Goal: Task Accomplishment & Management: Complete application form

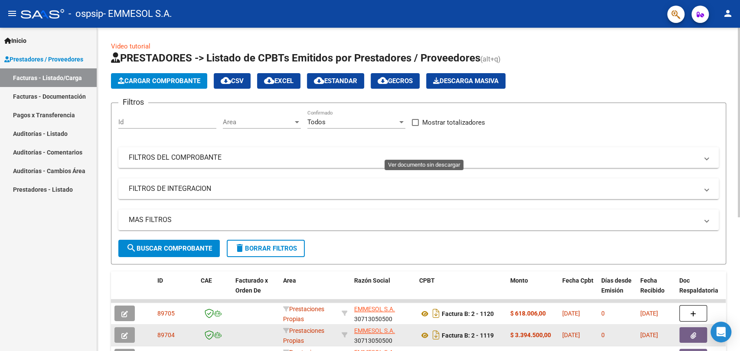
scroll to position [184, 0]
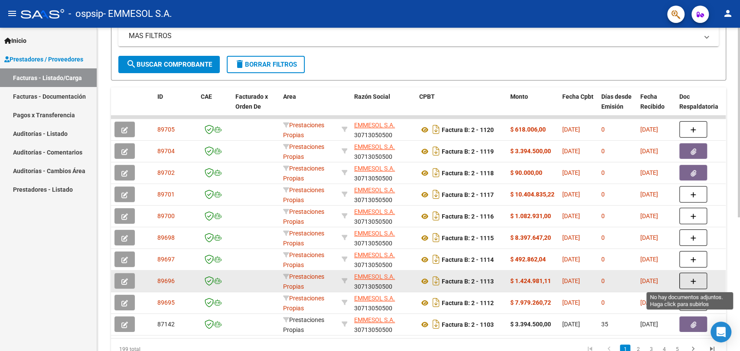
click at [687, 281] on button "button" at bounding box center [693, 281] width 28 height 16
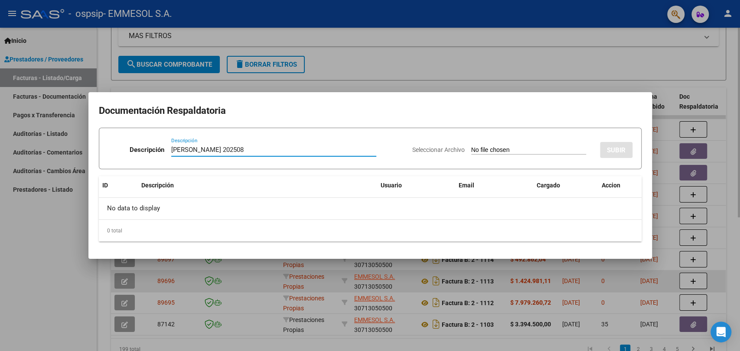
type input "[PERSON_NAME] 202508"
click at [471, 146] on input "Seleccionar Archivo" at bounding box center [528, 150] width 115 height 8
type input "C:\fakepath\[PERSON_NAME] 202508.zip"
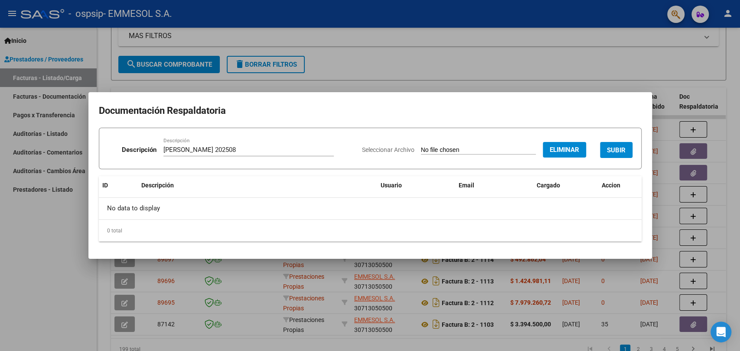
click at [623, 149] on span "SUBIR" at bounding box center [616, 150] width 19 height 8
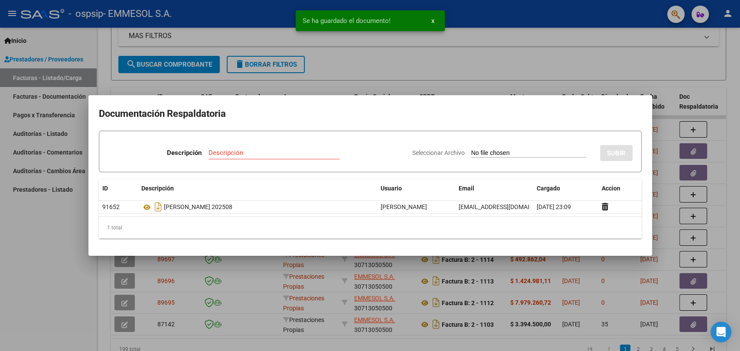
click at [381, 70] on div at bounding box center [370, 175] width 740 height 351
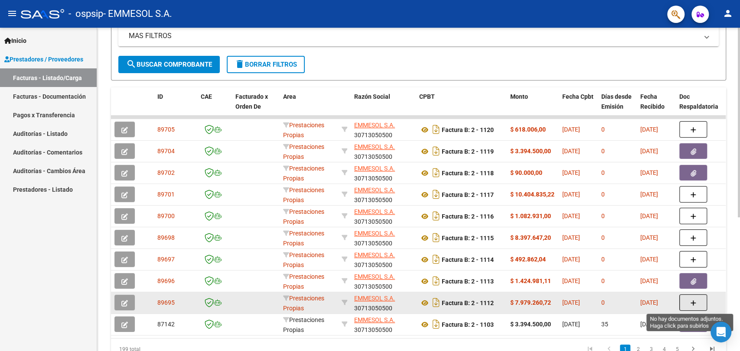
click at [692, 301] on icon "button" at bounding box center [693, 303] width 6 height 7
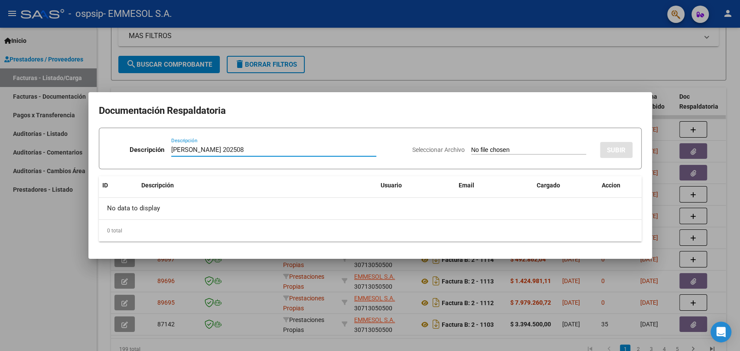
type input "[PERSON_NAME] 202508"
click at [471, 146] on input "Seleccionar Archivo" at bounding box center [528, 150] width 115 height 8
type input "C:\fakepath\[PERSON_NAME] 202508.zip"
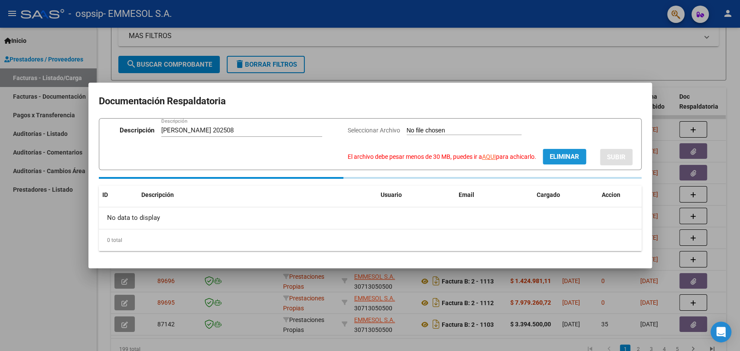
click at [564, 157] on span "Eliminar" at bounding box center [564, 157] width 29 height 8
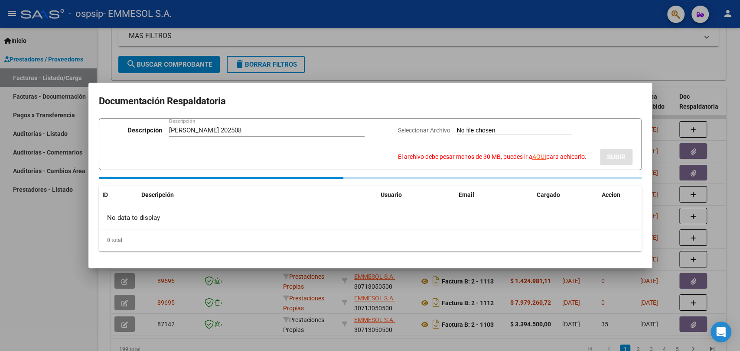
click at [354, 33] on div at bounding box center [370, 175] width 740 height 351
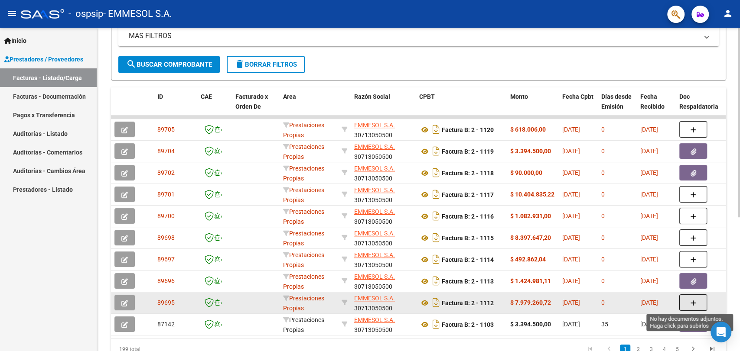
click at [697, 306] on button "button" at bounding box center [693, 303] width 28 height 16
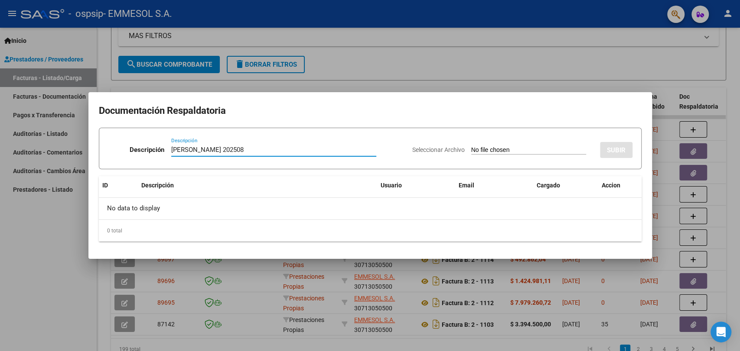
type input "[PERSON_NAME] 202508"
click at [471, 146] on input "Seleccionar Archivo" at bounding box center [528, 150] width 115 height 8
type input "C:\fakepath\[PERSON_NAME] 202508.zip"
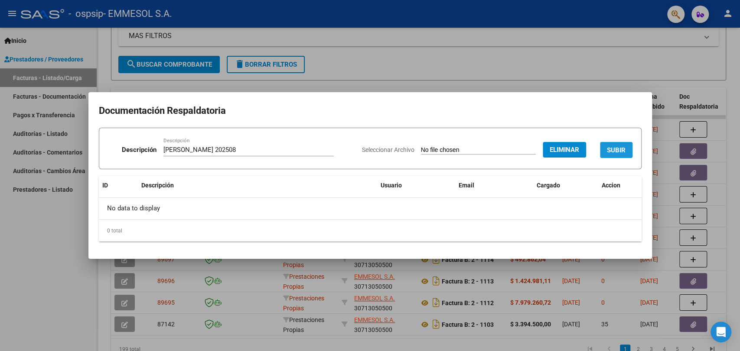
click at [617, 149] on span "SUBIR" at bounding box center [616, 150] width 19 height 8
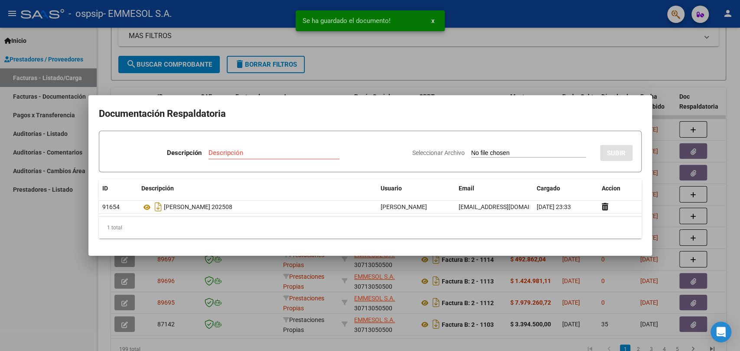
click at [336, 36] on div "Se ha guardado el documento! x" at bounding box center [370, 21] width 170 height 42
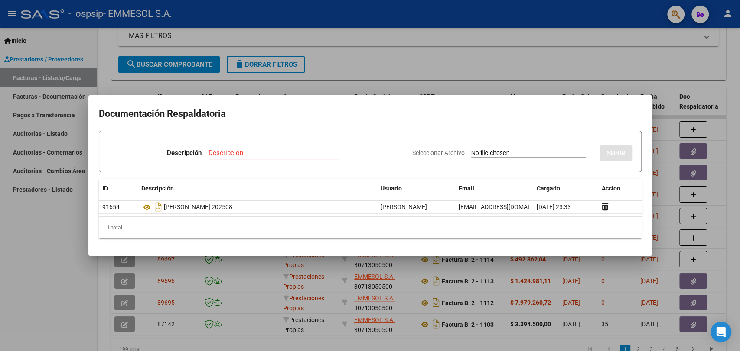
click at [459, 57] on div at bounding box center [370, 175] width 740 height 351
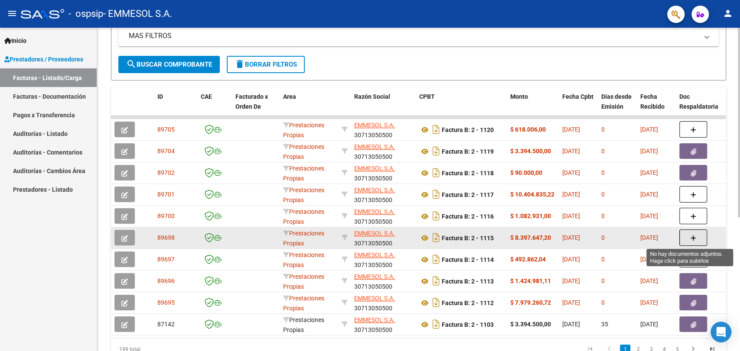
click at [696, 237] on icon "button" at bounding box center [693, 238] width 6 height 7
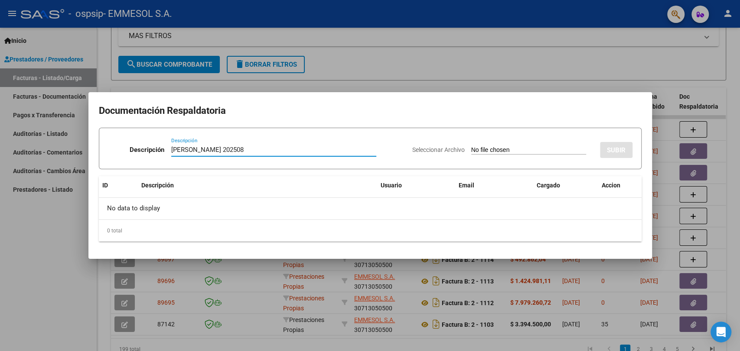
type input "[PERSON_NAME] 202508"
click at [471, 146] on input "Seleccionar Archivo" at bounding box center [528, 150] width 115 height 8
click at [535, 146] on input "Seleccionar Archivo" at bounding box center [528, 150] width 115 height 8
type input "C:\fakepath\[PERSON_NAME] 202508.zip"
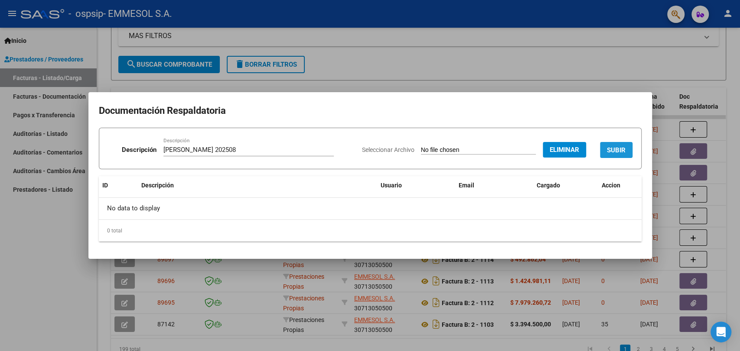
click at [610, 150] on span "SUBIR" at bounding box center [616, 150] width 19 height 8
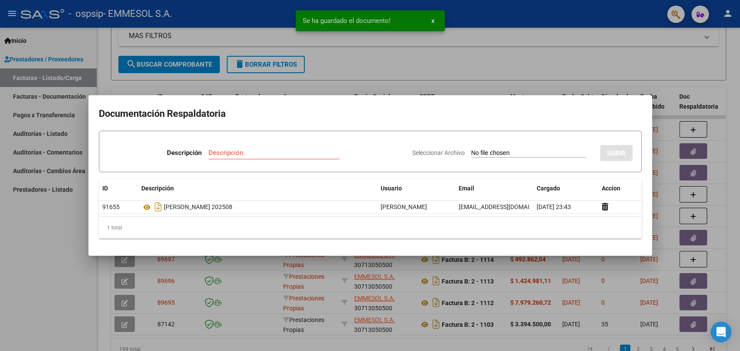
click at [358, 60] on div at bounding box center [370, 175] width 740 height 351
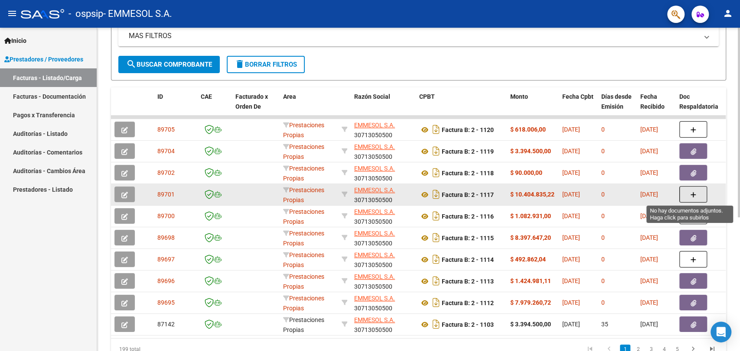
click at [699, 193] on button "button" at bounding box center [693, 194] width 28 height 16
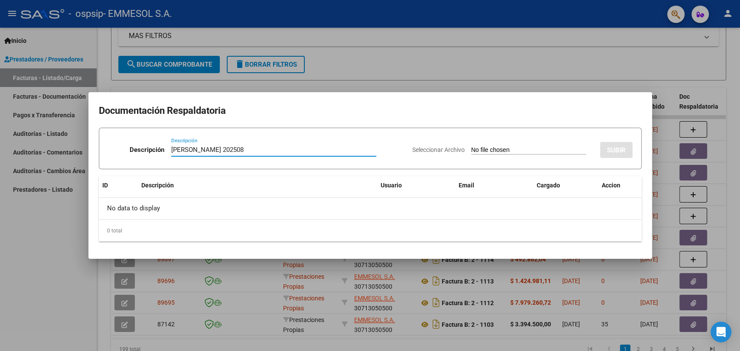
type input "[PERSON_NAME] 202508"
click at [471, 146] on input "Seleccionar Archivo" at bounding box center [528, 150] width 115 height 8
type input "C:\fakepath\[PERSON_NAME] 202508.zip"
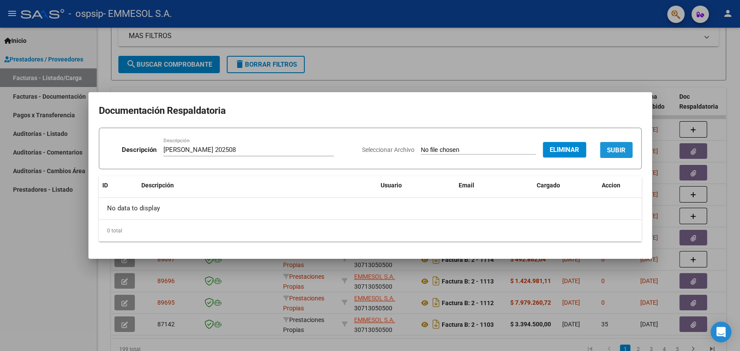
click at [612, 145] on button "SUBIR" at bounding box center [616, 150] width 33 height 16
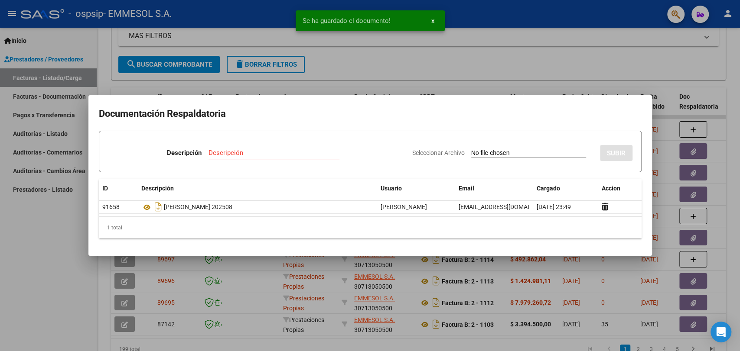
click at [520, 29] on div at bounding box center [370, 175] width 740 height 351
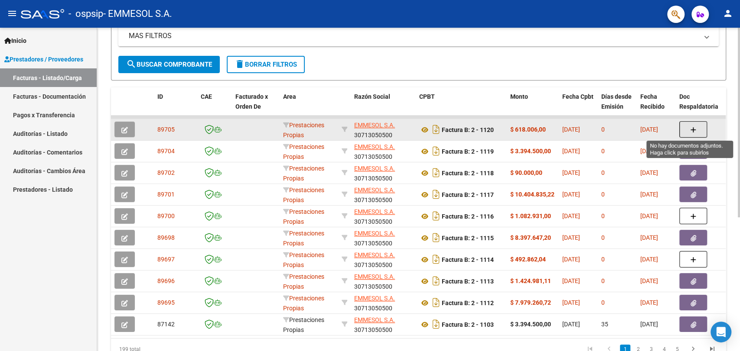
click at [698, 129] on button "button" at bounding box center [693, 129] width 28 height 16
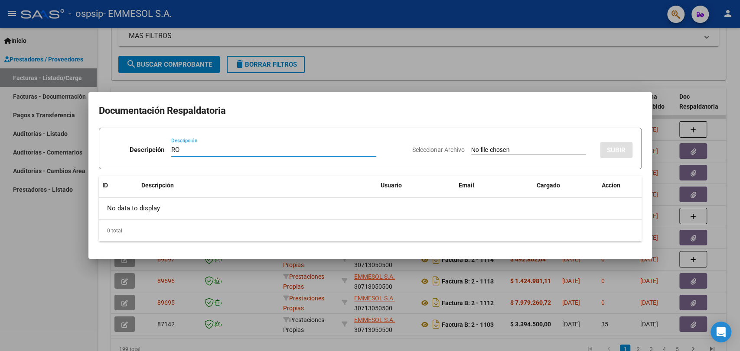
type input "R"
type input "[PERSON_NAME] 202508"
click at [471, 146] on input "Seleccionar Archivo" at bounding box center [528, 150] width 115 height 8
type input "C:\fakepath\[PERSON_NAME] 202508.zip"
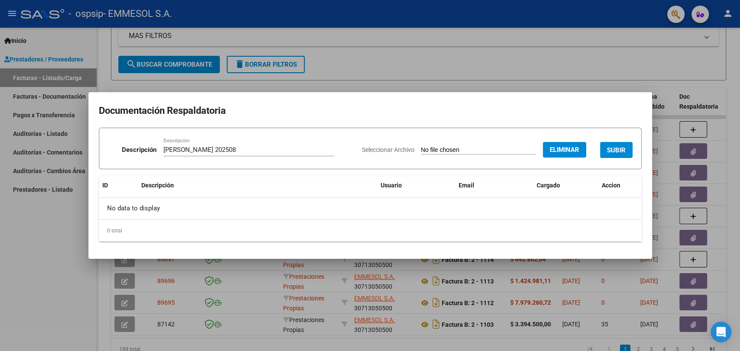
click at [613, 144] on button "SUBIR" at bounding box center [616, 150] width 33 height 16
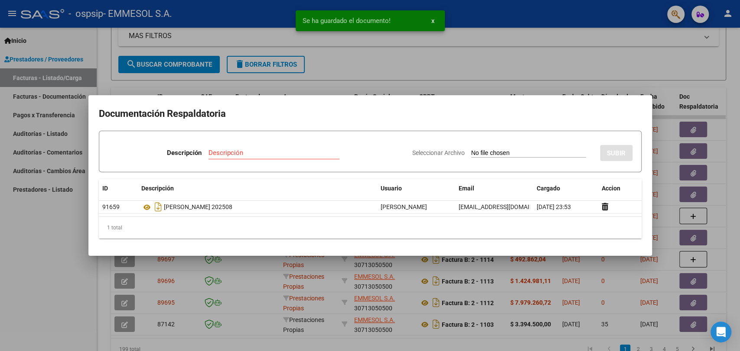
click at [527, 72] on div at bounding box center [370, 175] width 740 height 351
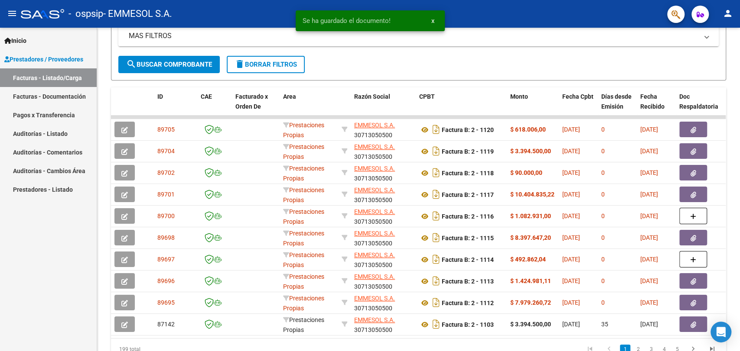
click at [527, 72] on form "Filtros Id Area Area Todos Confirmado Mostrar totalizadores FILTROS DEL COMPROB…" at bounding box center [418, 0] width 615 height 162
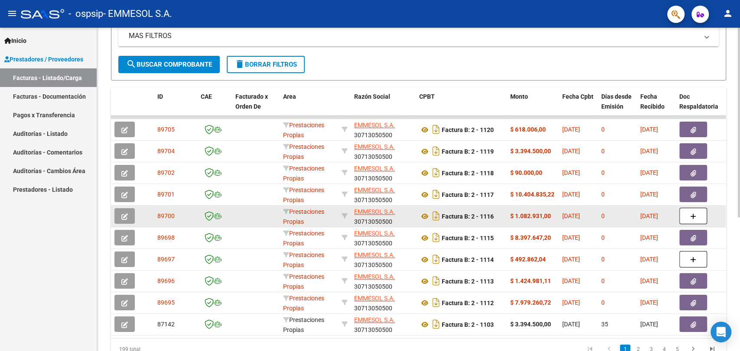
click at [516, 217] on strong "$ 1.082.931,00" at bounding box center [530, 216] width 41 height 7
click at [693, 217] on icon "button" at bounding box center [693, 217] width 6 height 7
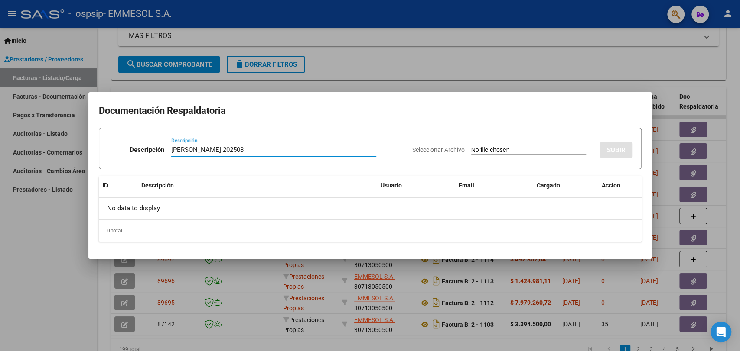
type input "[PERSON_NAME] 202508"
click at [471, 146] on input "Seleccionar Archivo" at bounding box center [528, 150] width 115 height 8
click at [535, 150] on input "Seleccionar Archivo" at bounding box center [528, 150] width 115 height 8
type input "C:\fakepath\[PERSON_NAME] 202508.zip"
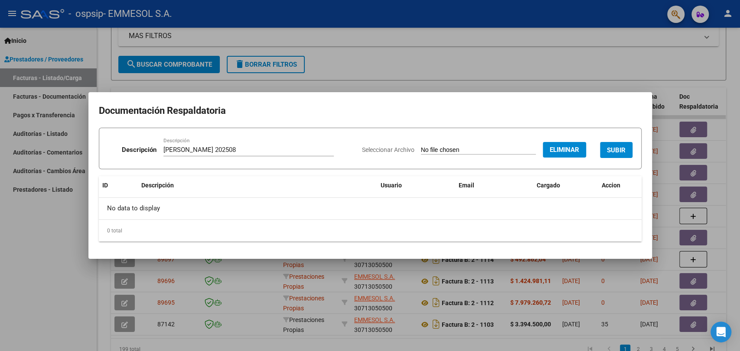
click at [610, 150] on span "SUBIR" at bounding box center [616, 150] width 19 height 8
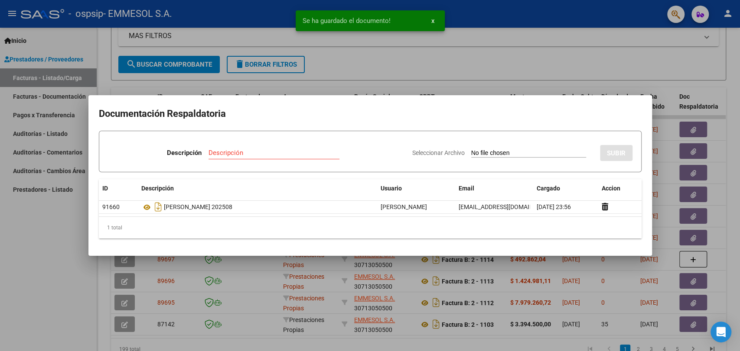
click at [282, 62] on div at bounding box center [370, 175] width 740 height 351
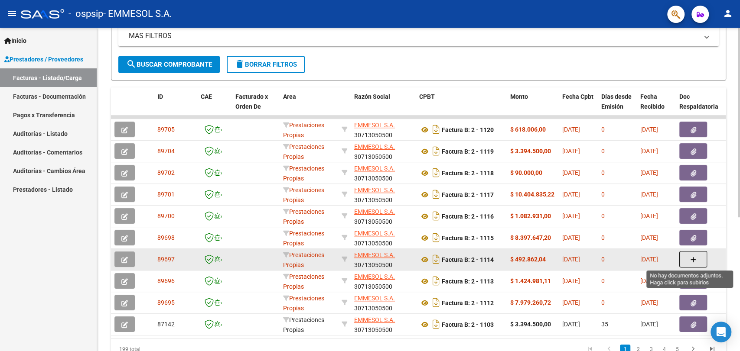
click at [686, 257] on button "button" at bounding box center [693, 259] width 28 height 16
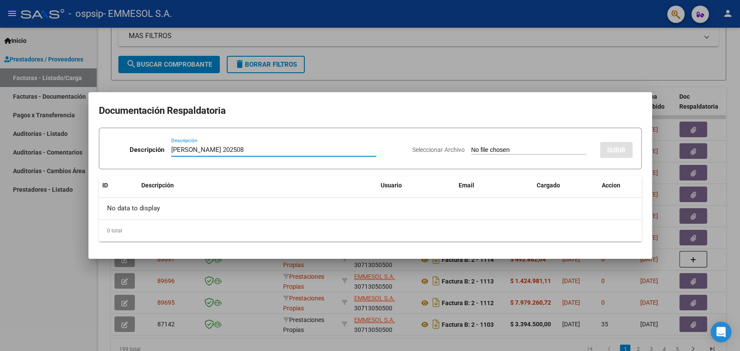
type input "[PERSON_NAME] 202508"
click at [471, 146] on input "Seleccionar Archivo" at bounding box center [528, 150] width 115 height 8
type input "C:\fakepath\[PERSON_NAME] 202508.zip"
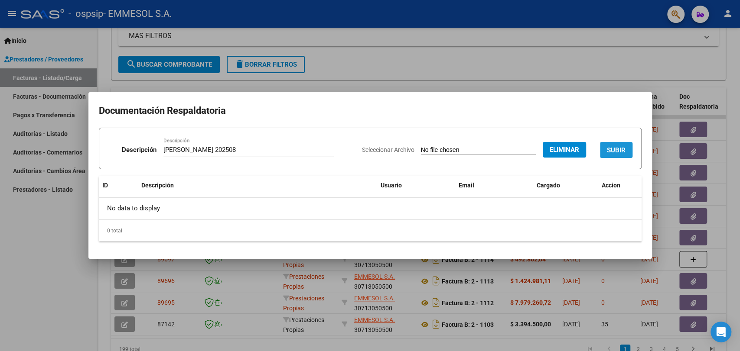
click at [610, 146] on span "SUBIR" at bounding box center [616, 150] width 19 height 8
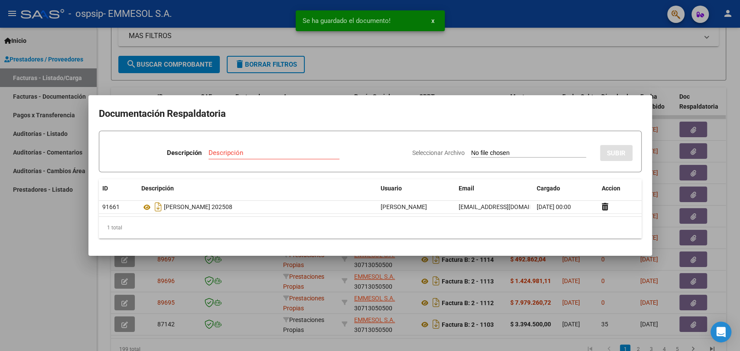
click at [343, 275] on div at bounding box center [370, 175] width 740 height 351
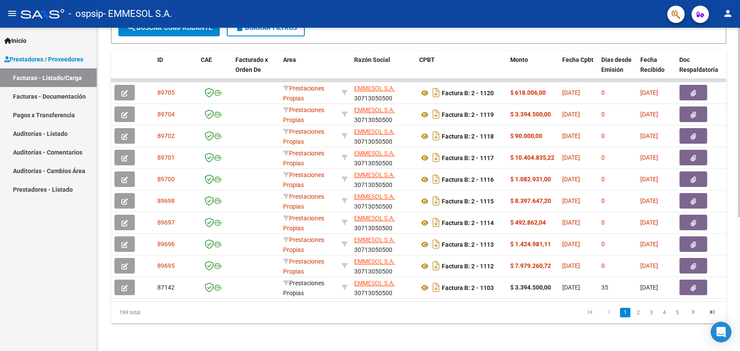
click at [739, 166] on div at bounding box center [739, 256] width 2 height 190
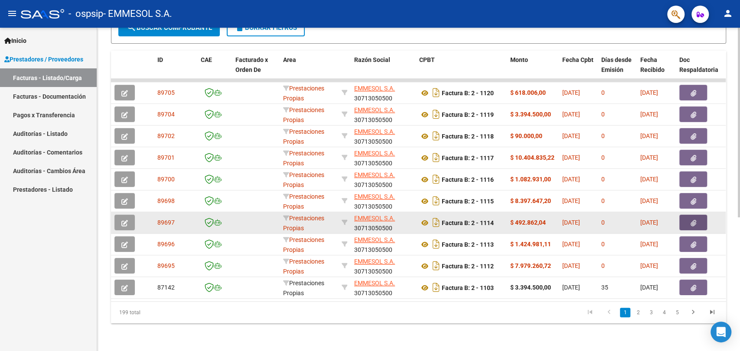
click at [688, 223] on button "button" at bounding box center [693, 223] width 28 height 16
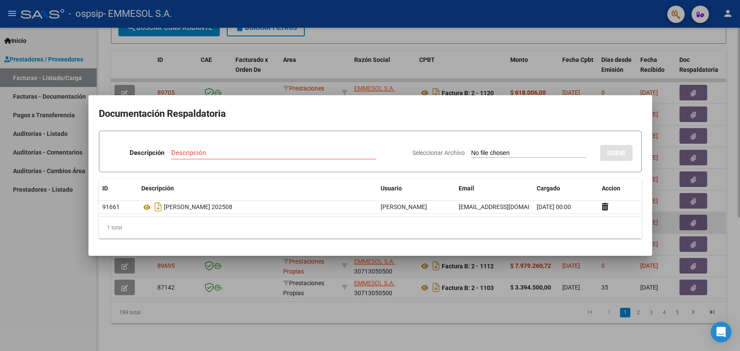
click at [688, 223] on div at bounding box center [370, 175] width 740 height 351
